Goal: Entertainment & Leisure: Consume media (video, audio)

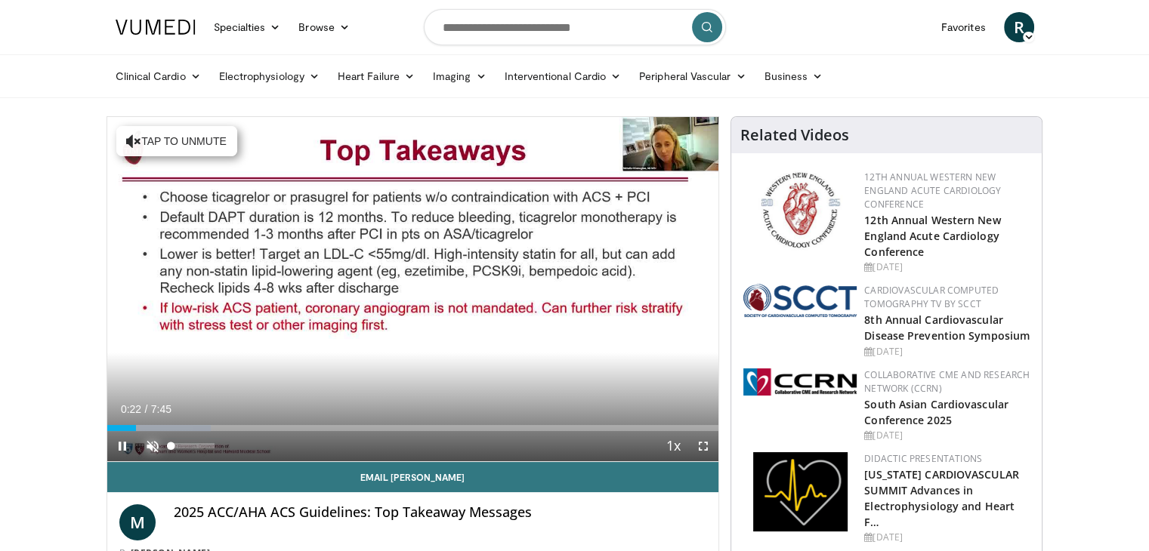
click at [153, 442] on span "Video Player" at bounding box center [152, 446] width 30 height 30
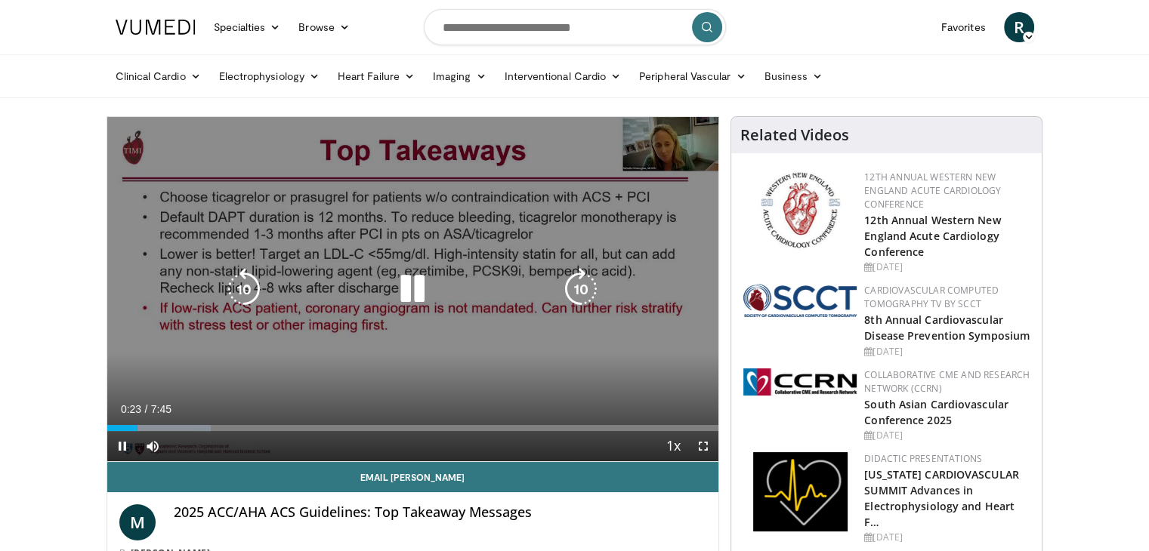
click at [396, 284] on icon "Video Player" at bounding box center [412, 289] width 42 height 42
drag, startPoint x: 702, startPoint y: 445, endPoint x: 702, endPoint y: 510, distance: 65.7
click at [702, 445] on span "Video Player" at bounding box center [703, 446] width 30 height 30
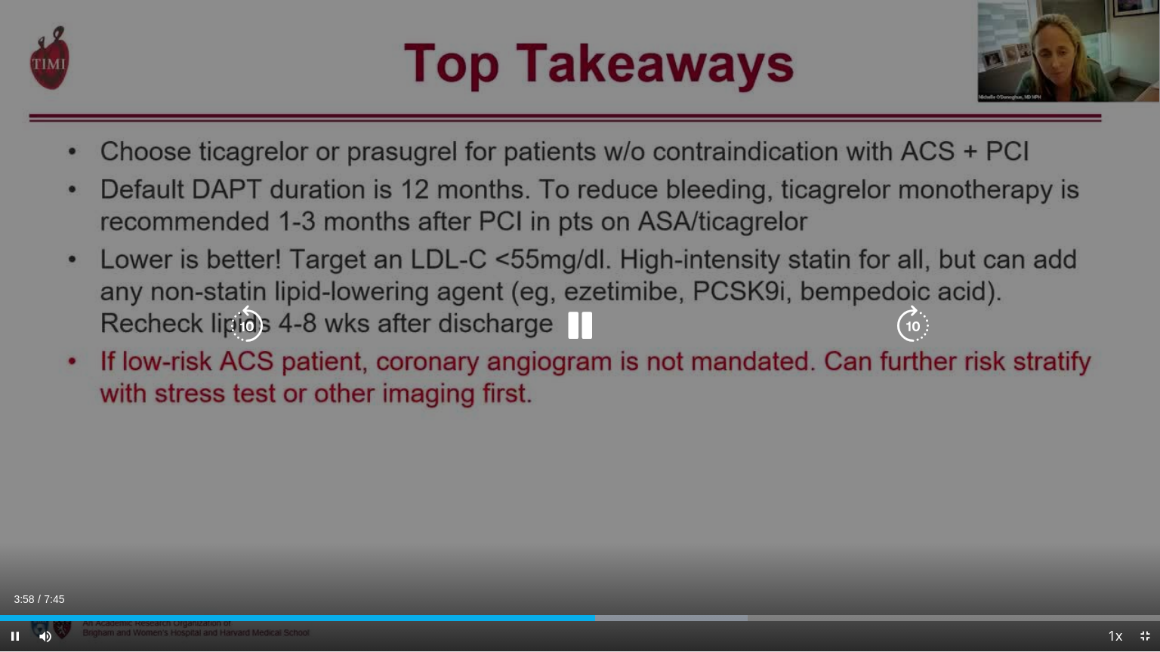
click at [749, 405] on div "30 seconds Tap to unmute" at bounding box center [580, 326] width 1160 height 652
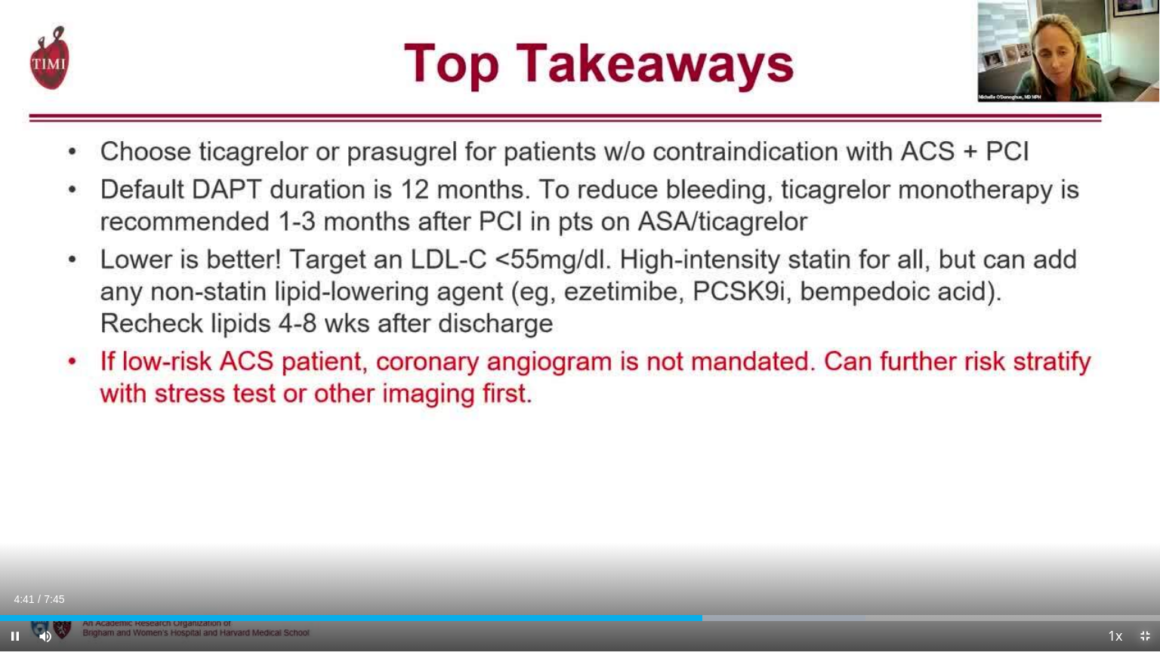
click at [1140, 551] on span "Video Player" at bounding box center [1145, 636] width 30 height 30
